Goal: Find specific page/section: Find specific page/section

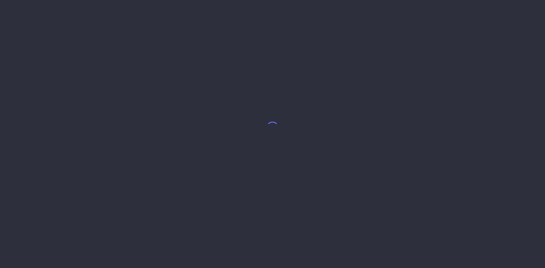
select select "7"
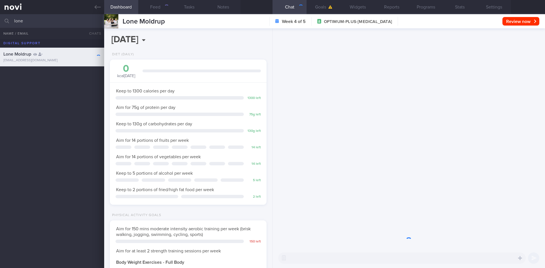
scroll to position [79, 142]
drag, startPoint x: 26, startPoint y: 19, endPoint x: 4, endPoint y: 18, distance: 21.9
click at [4, 18] on div "lone All active patients Assigned patients All active patients Archived patients" at bounding box center [272, 21] width 545 height 14
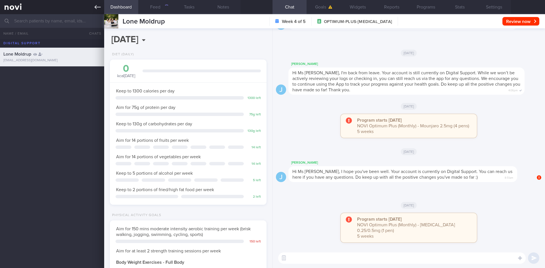
click at [93, 9] on link at bounding box center [52, 7] width 104 height 14
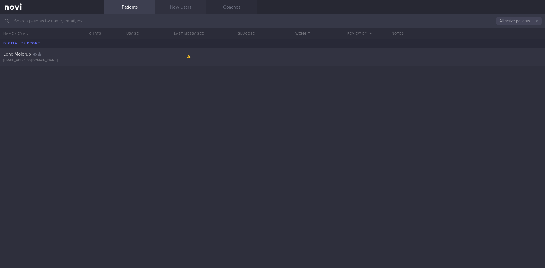
click at [185, 7] on link "New Users" at bounding box center [180, 7] width 51 height 14
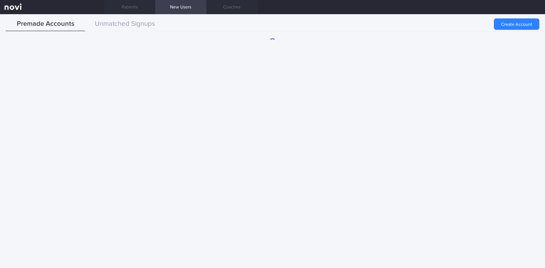
click at [130, 29] on button "Unmatched Signups" at bounding box center [124, 24] width 79 height 14
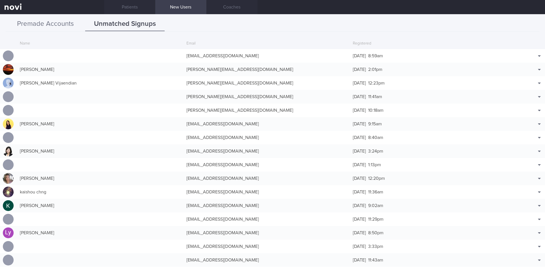
click at [50, 24] on button "Premade Accounts" at bounding box center [45, 24] width 79 height 14
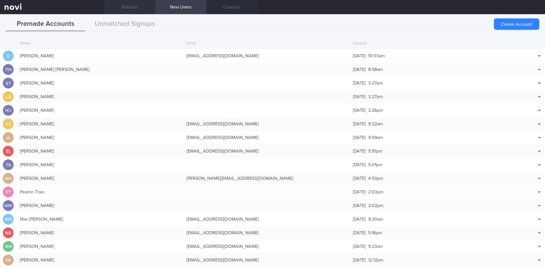
click at [122, 8] on link "Patients" at bounding box center [129, 7] width 51 height 14
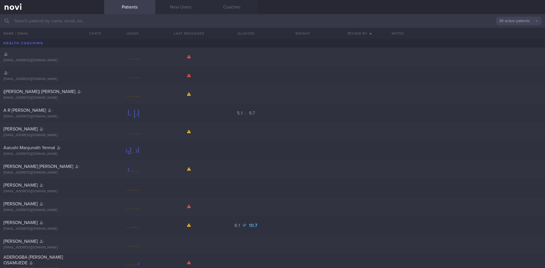
click at [53, 23] on input "text" at bounding box center [272, 21] width 545 height 14
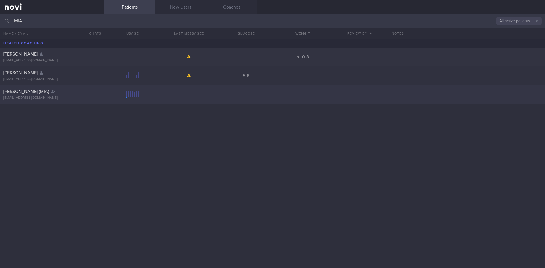
type input "MIA"
click at [63, 95] on div "[PERSON_NAME] (MIA) [EMAIL_ADDRESS][DOMAIN_NAME]" at bounding box center [52, 94] width 104 height 11
select select "7"
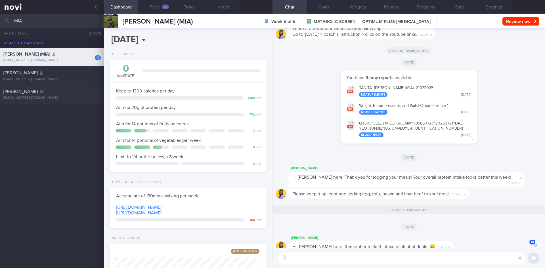
click at [298, 176] on div "Hi [PERSON_NAME] here. Thank you for logging your meals! Your overall protein i…" at bounding box center [406, 180] width 236 height 16
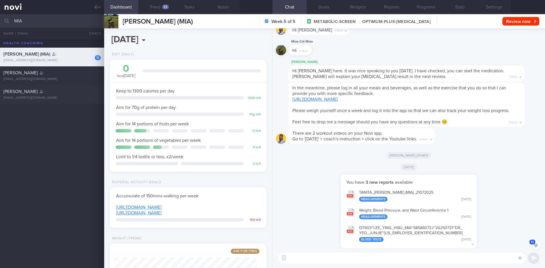
scroll to position [-358, 0]
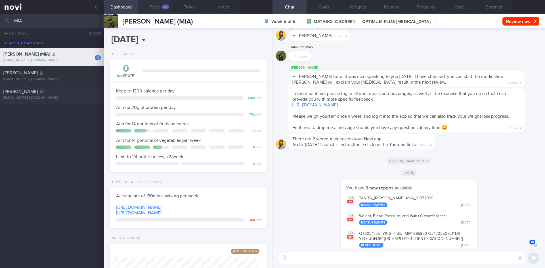
click at [151, 7] on button "Feed 22" at bounding box center [155, 7] width 34 height 14
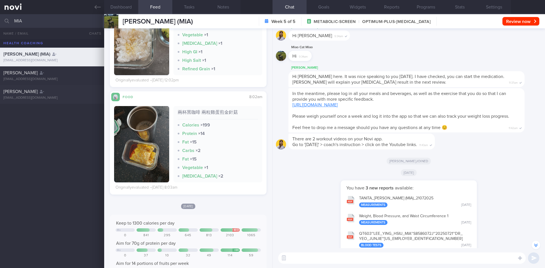
scroll to position [1012, 0]
